Goal: Use online tool/utility: Utilize a website feature to perform a specific function

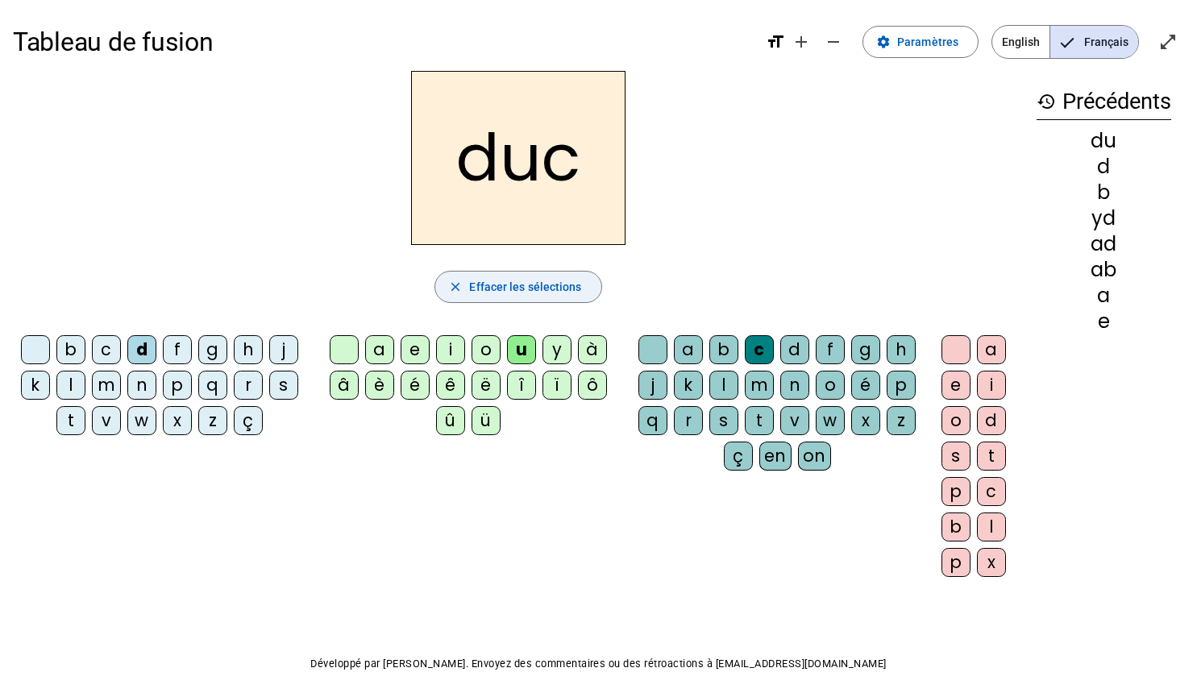
click at [511, 292] on span "Effacer les sélections" at bounding box center [525, 286] width 112 height 19
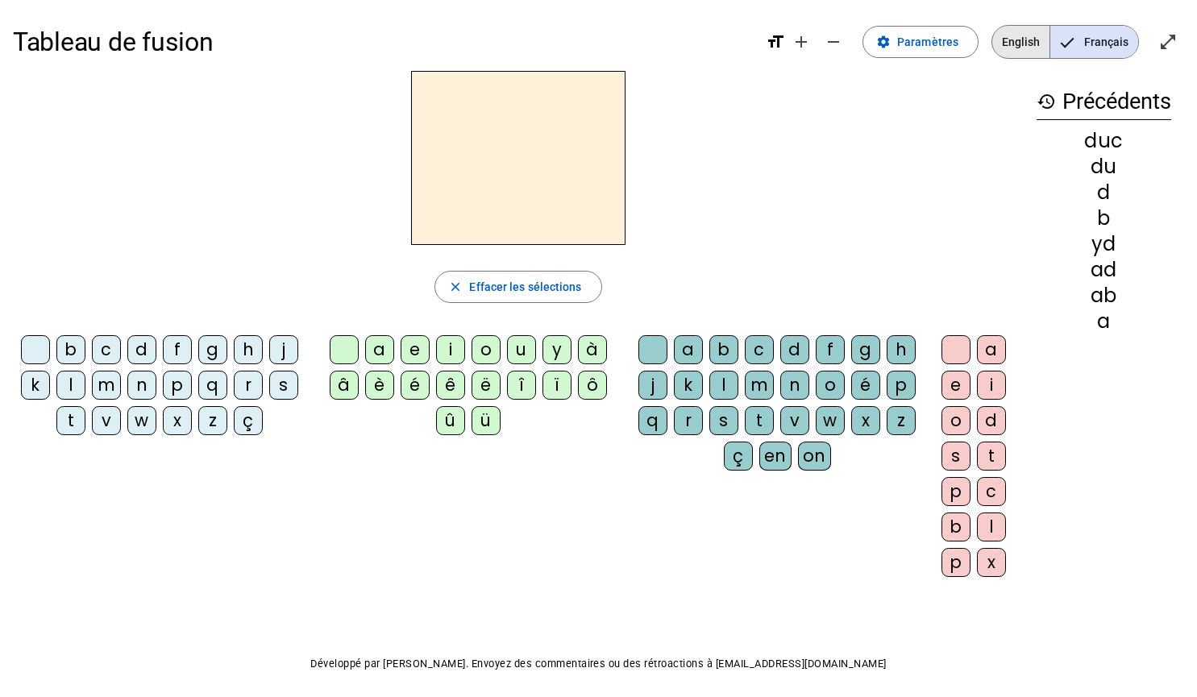
click at [1006, 51] on span "English" at bounding box center [1020, 42] width 57 height 32
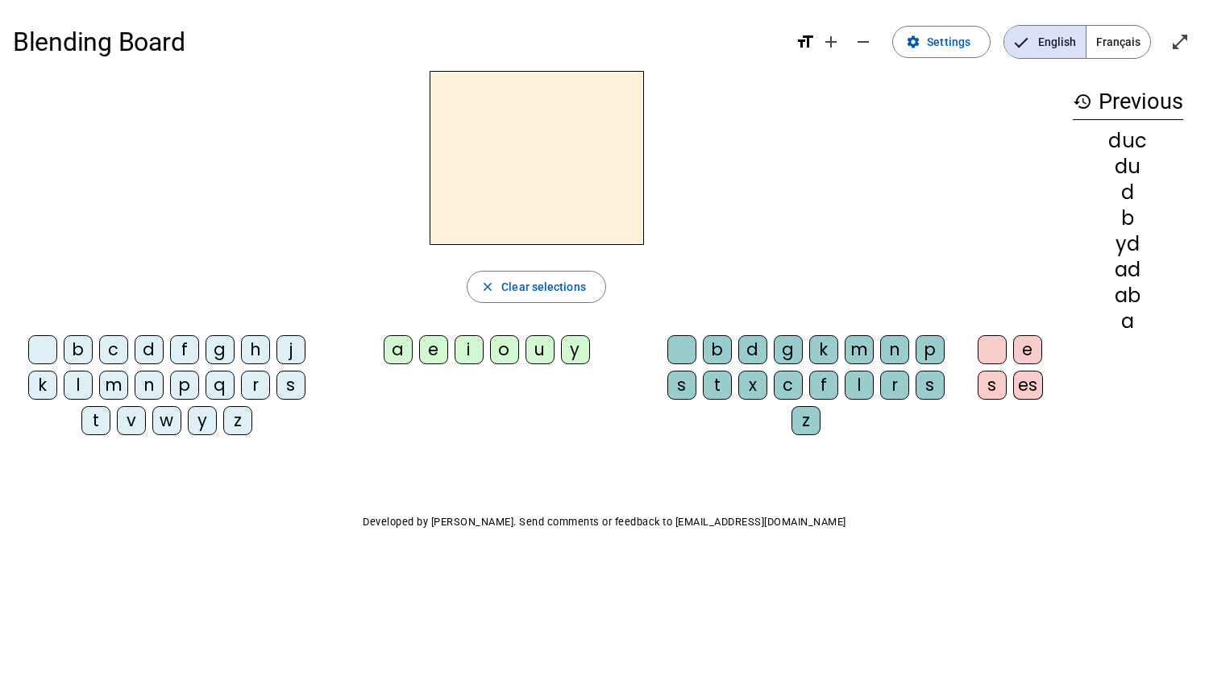
click at [121, 358] on div "c" at bounding box center [113, 349] width 29 height 29
click at [397, 363] on div "a" at bounding box center [398, 349] width 29 height 29
click at [122, 423] on div "v" at bounding box center [131, 420] width 29 height 29
click at [112, 349] on div "c" at bounding box center [113, 349] width 29 height 29
click at [989, 391] on div "s" at bounding box center [991, 385] width 29 height 29
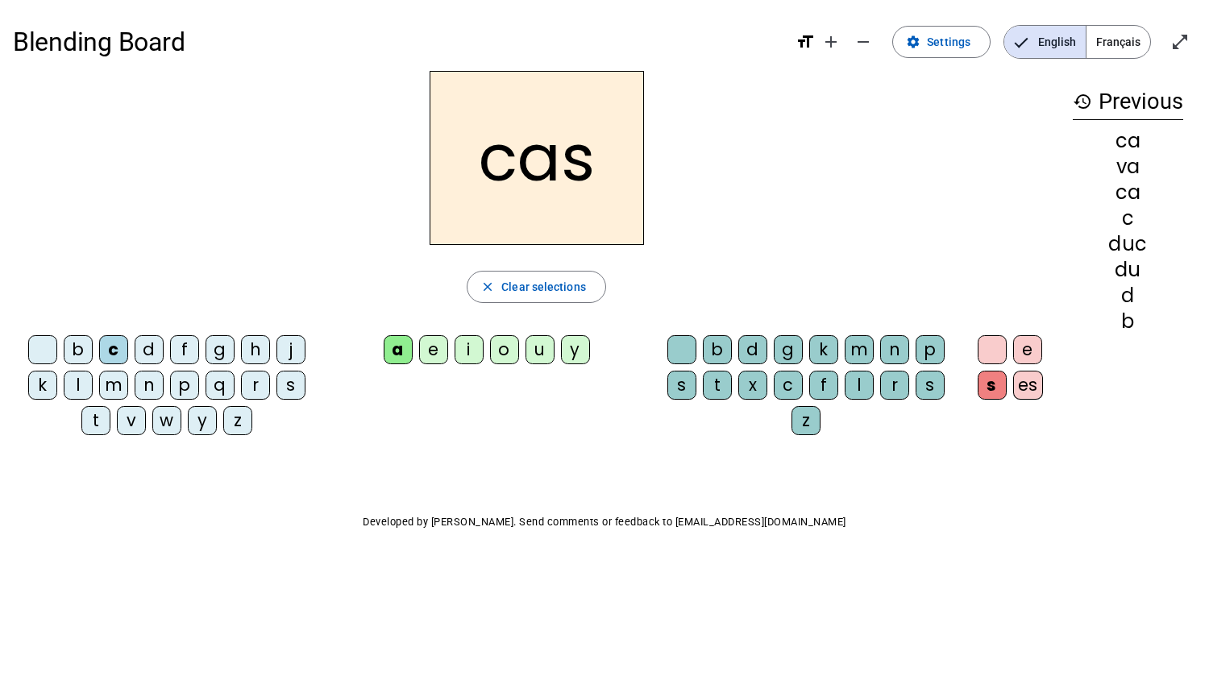
click at [674, 359] on div at bounding box center [681, 349] width 29 height 29
click at [686, 392] on div "s" at bounding box center [681, 385] width 29 height 29
click at [1028, 352] on div "e" at bounding box center [1027, 349] width 29 height 29
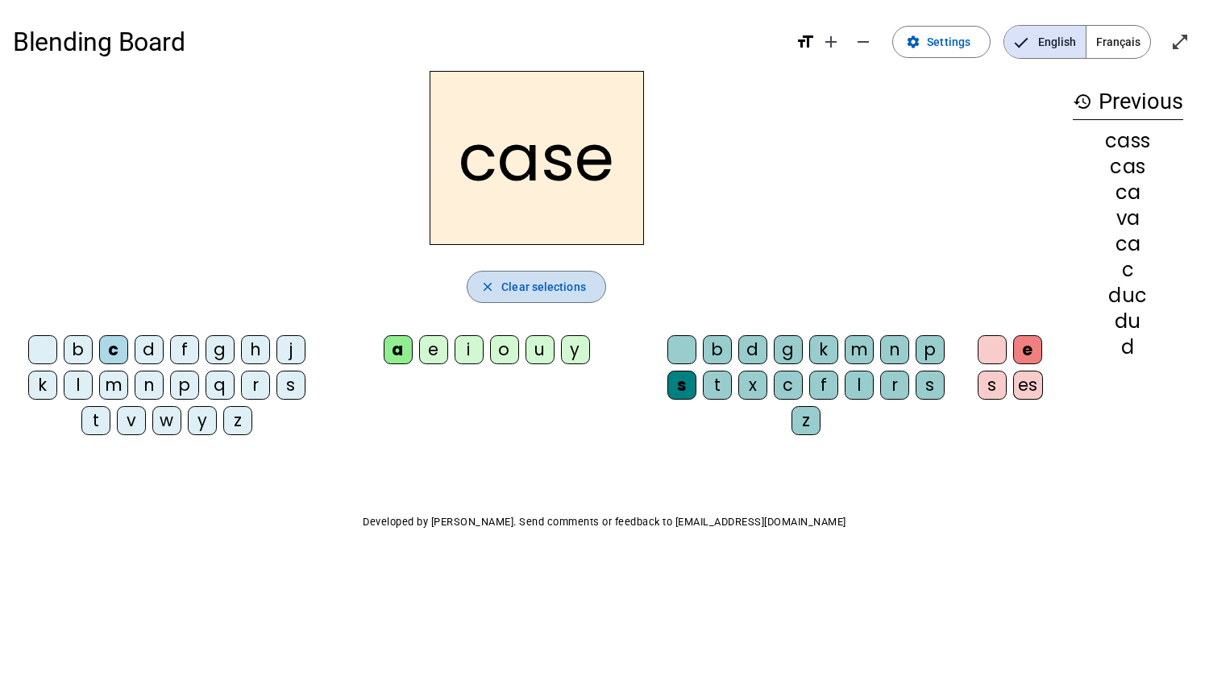
click at [545, 278] on span "Clear selections" at bounding box center [543, 286] width 85 height 19
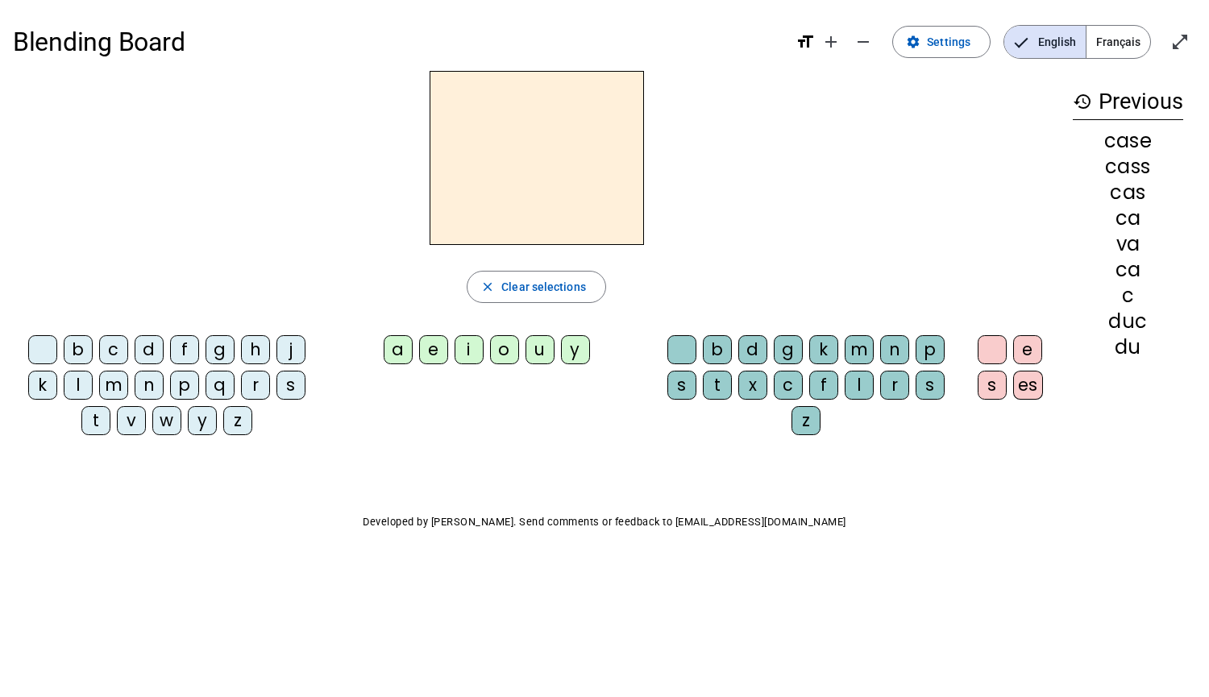
click at [125, 387] on div "m" at bounding box center [113, 385] width 29 height 29
click at [478, 346] on div "i" at bounding box center [468, 349] width 29 height 29
click at [862, 384] on div "l" at bounding box center [858, 385] width 29 height 29
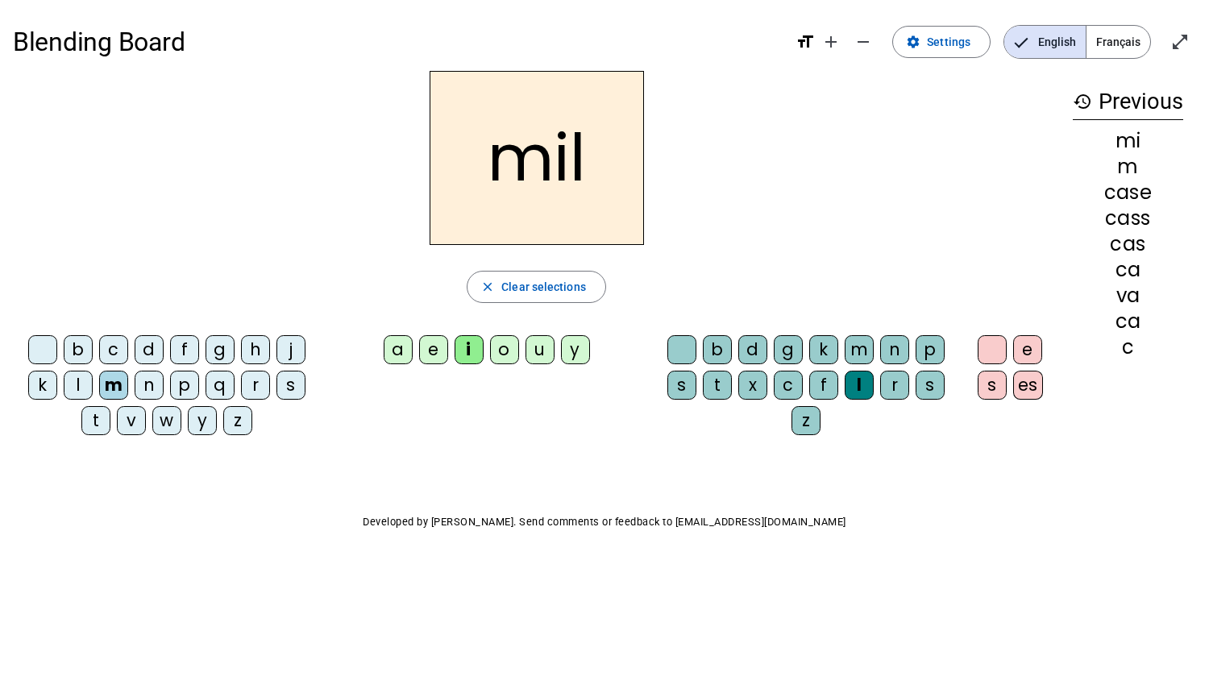
click at [1024, 340] on div "e" at bounding box center [1027, 349] width 29 height 29
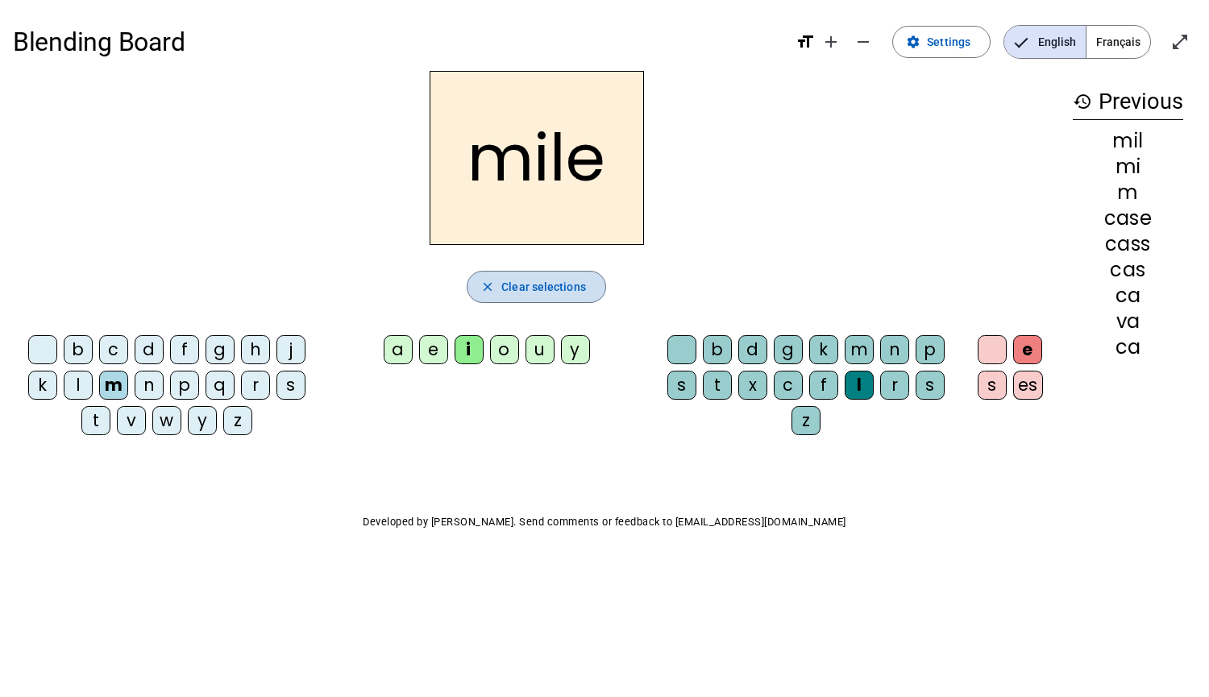
click at [534, 292] on span "Clear selections" at bounding box center [543, 286] width 85 height 19
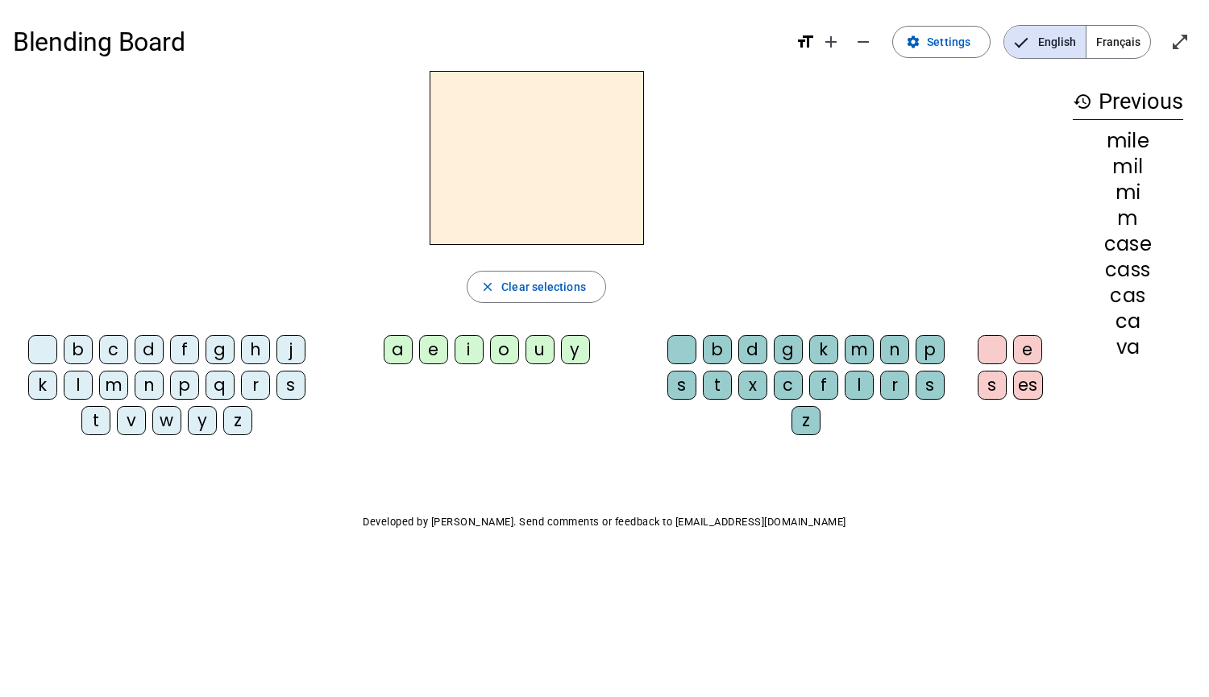
click at [268, 394] on div "r" at bounding box center [255, 385] width 29 height 29
click at [545, 350] on div "u" at bounding box center [539, 349] width 29 height 29
click at [857, 397] on div "l" at bounding box center [858, 385] width 29 height 29
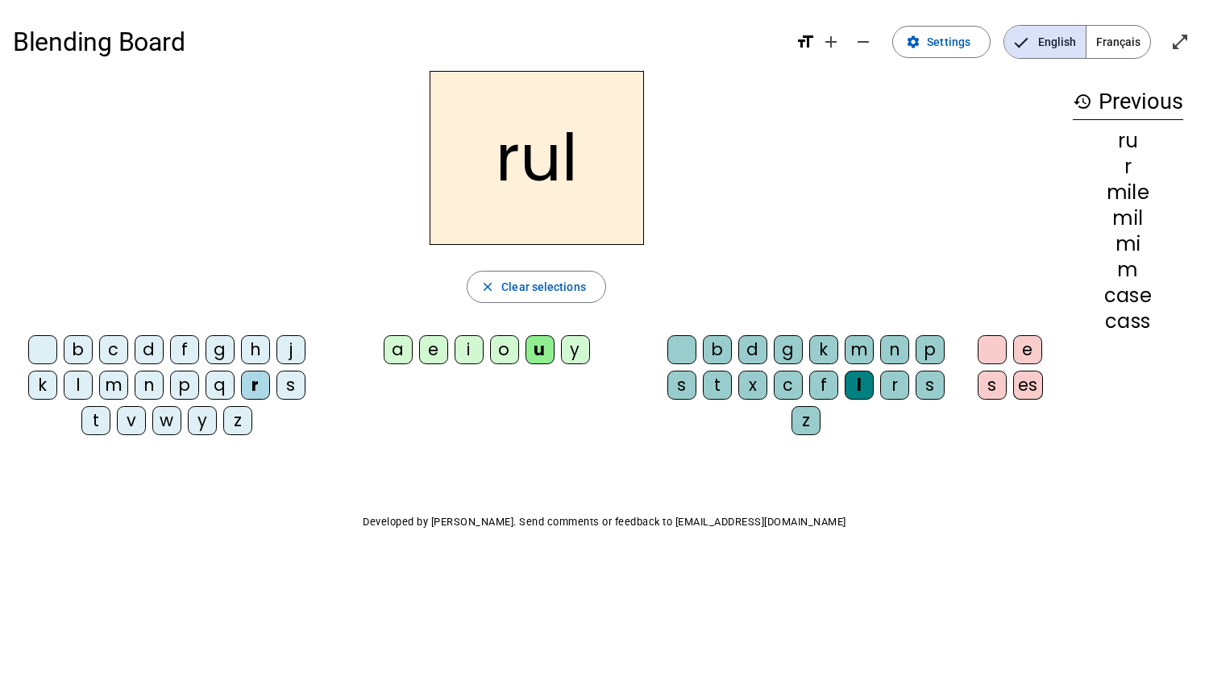
click at [1027, 350] on div "e" at bounding box center [1027, 349] width 29 height 29
